Goal: Transaction & Acquisition: Purchase product/service

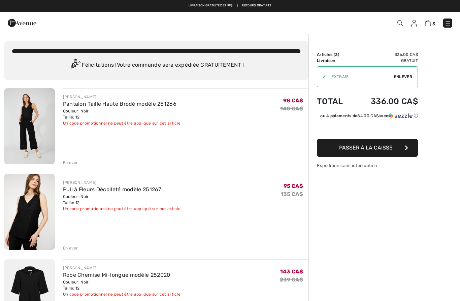
click at [457, 88] on div "Sommaire Description Articles ( 3 ) 336.00 CA$ Code promo 0.00 CA$ Livraison Gr…" at bounding box center [383, 258] width 151 height 451
click at [25, 121] on img at bounding box center [29, 126] width 51 height 76
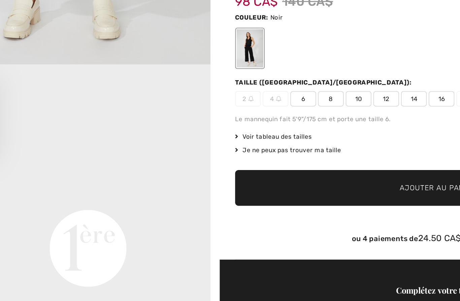
scroll to position [403, 0]
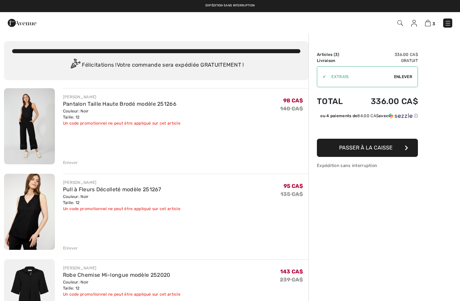
click at [24, 209] on img at bounding box center [29, 212] width 51 height 76
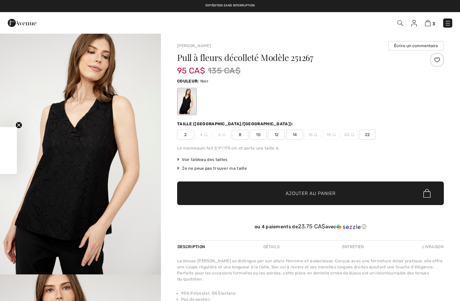
checkbox input "true"
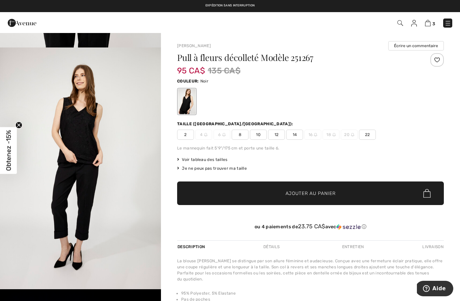
scroll to position [699, 0]
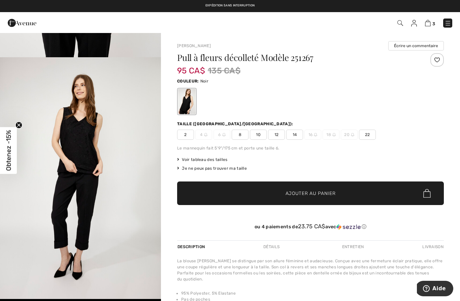
click at [51, 174] on img "4 / 5" at bounding box center [80, 177] width 161 height 241
